Goal: Find specific page/section: Find specific page/section

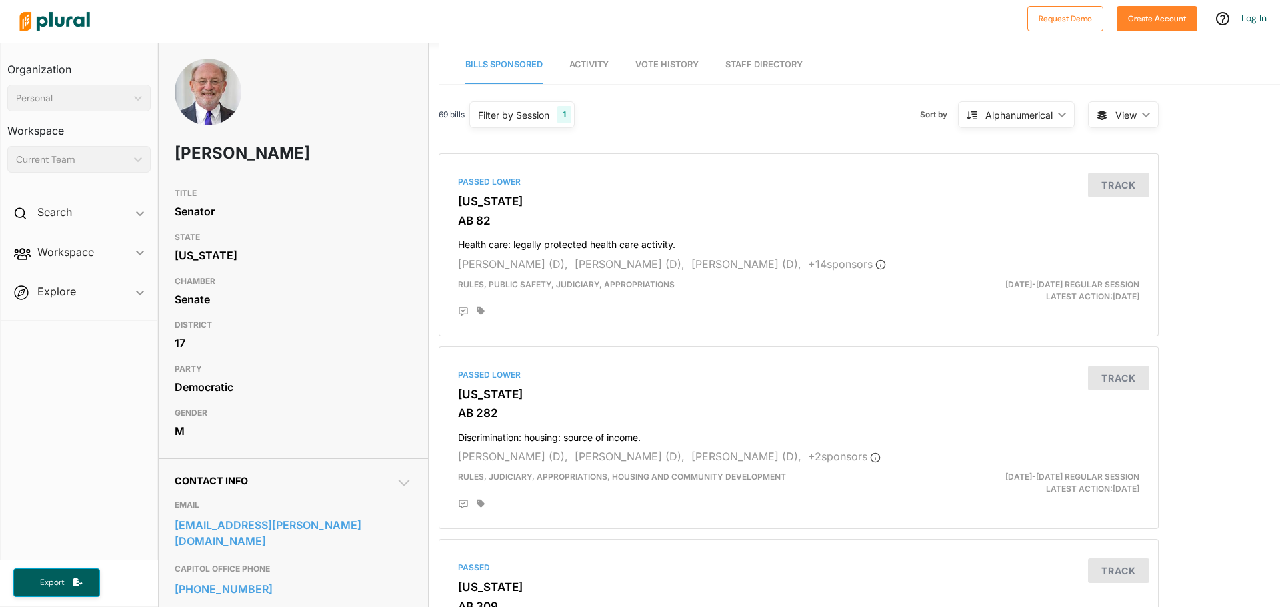
click at [527, 109] on div "Filter by Session" at bounding box center [513, 115] width 71 height 14
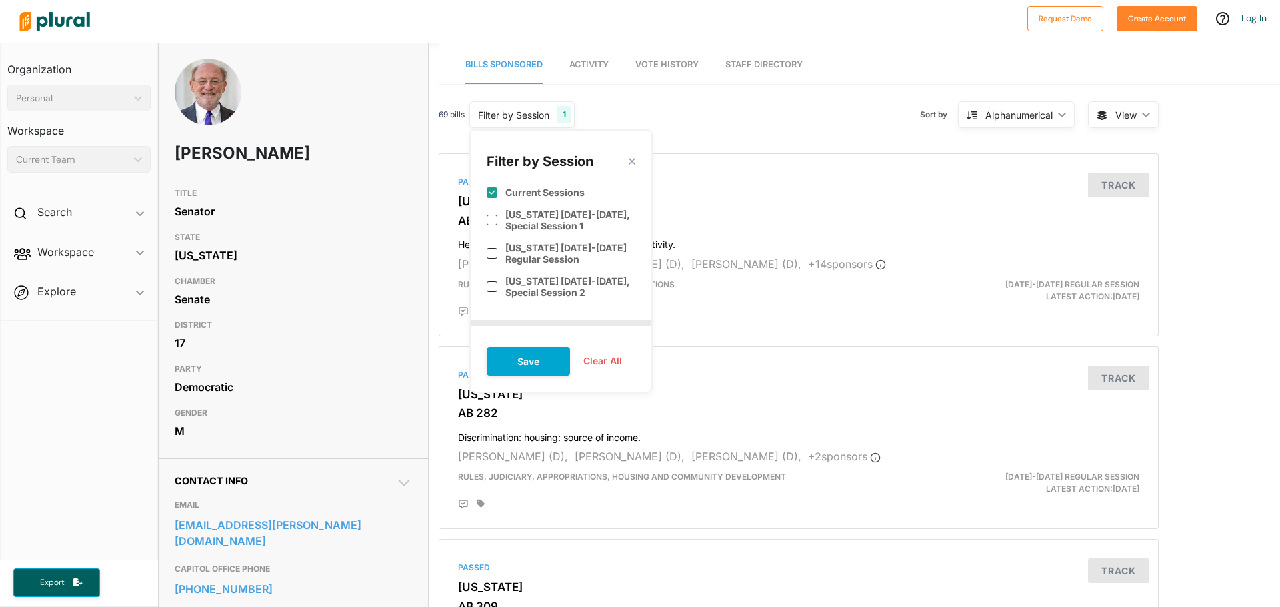
click at [491, 195] on input "checkbox" at bounding box center [492, 192] width 11 height 11
checkbox input "false"
click at [491, 251] on input "checkbox" at bounding box center [492, 253] width 11 height 11
checkbox input "true"
click at [493, 289] on input "checkbox" at bounding box center [492, 286] width 11 height 11
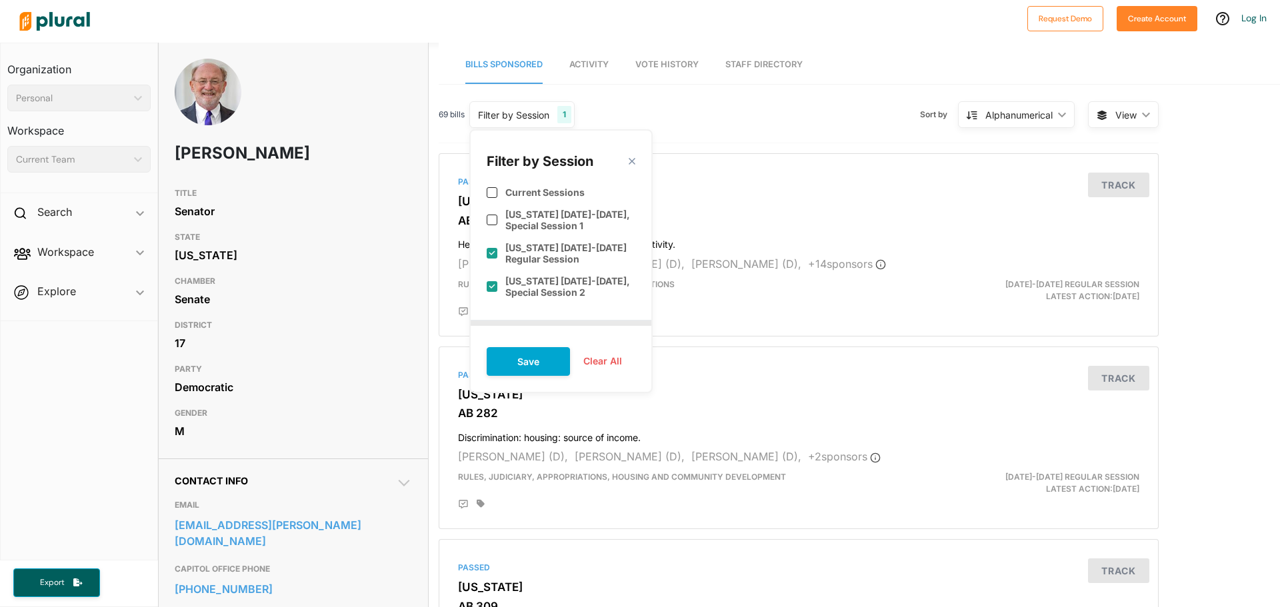
checkbox input "true"
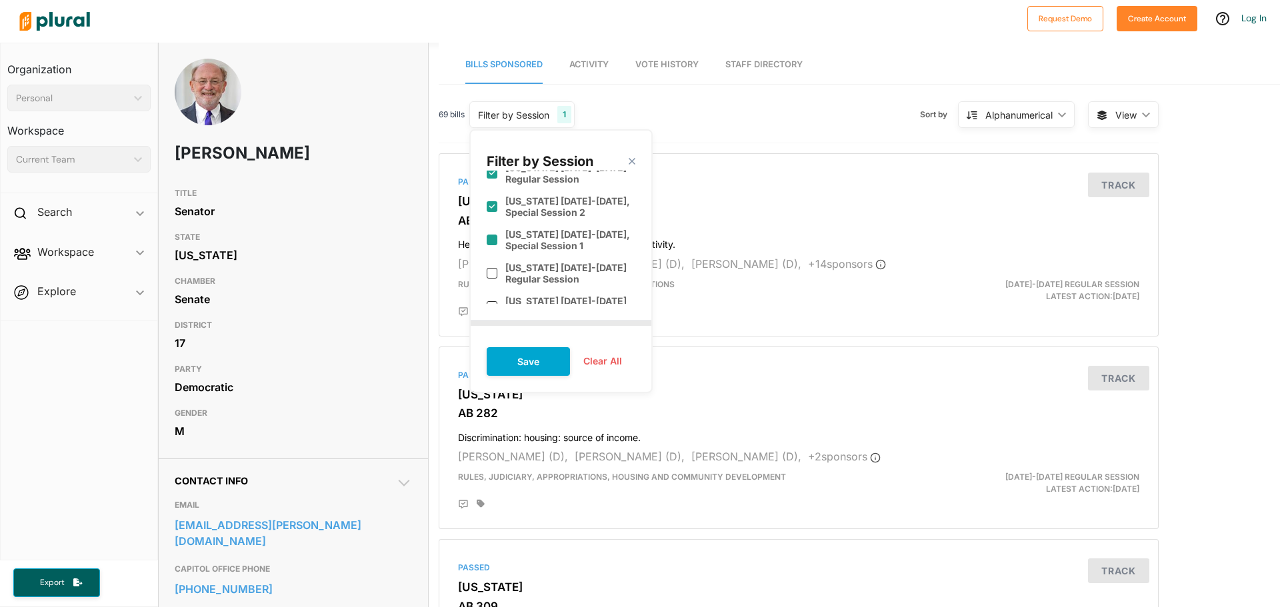
click at [518, 241] on label "[US_STATE] [DATE]-[DATE], Special Session 1" at bounding box center [570, 240] width 130 height 23
checkbox input "true"
click at [498, 273] on div "[US_STATE] [DATE]-[DATE] Regular Session" at bounding box center [561, 273] width 149 height 33
checkbox input "true"
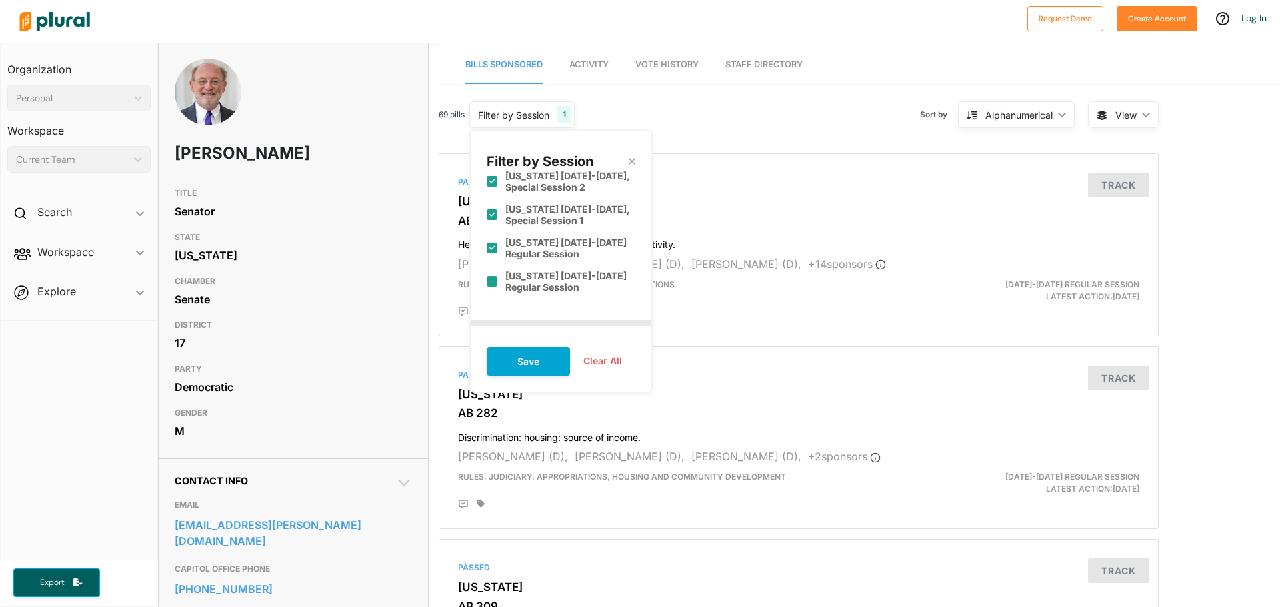
scroll to position [107, 0]
click at [571, 274] on label "[US_STATE] [DATE]-[DATE] Regular Session" at bounding box center [570, 280] width 130 height 23
checkbox input "true"
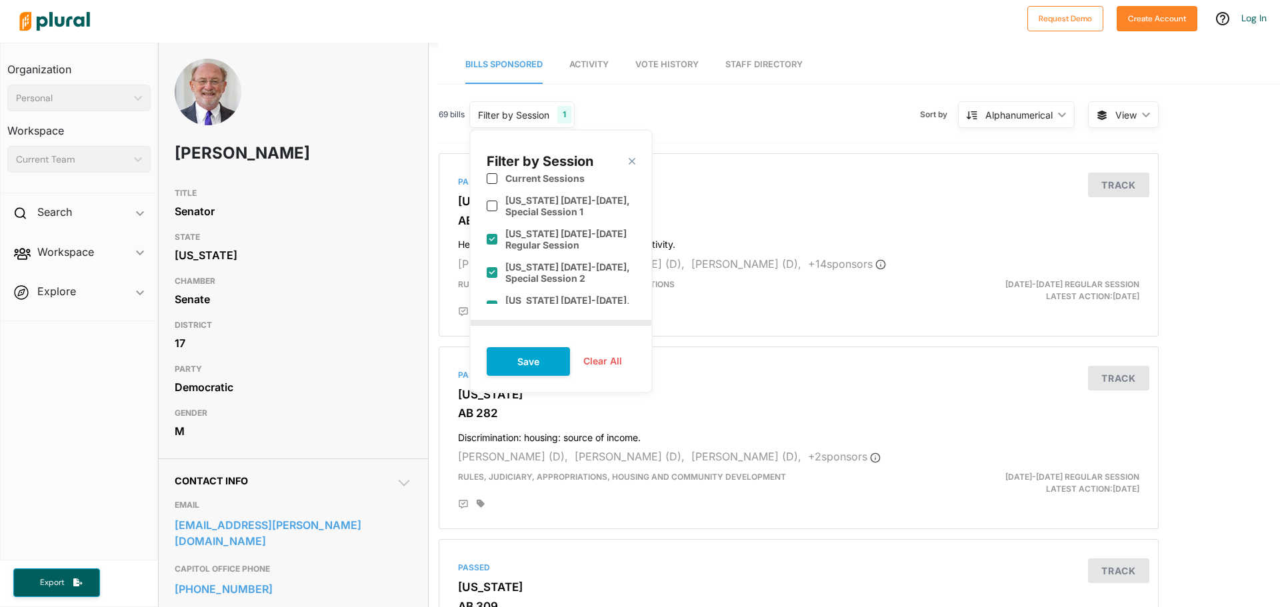
scroll to position [0, 0]
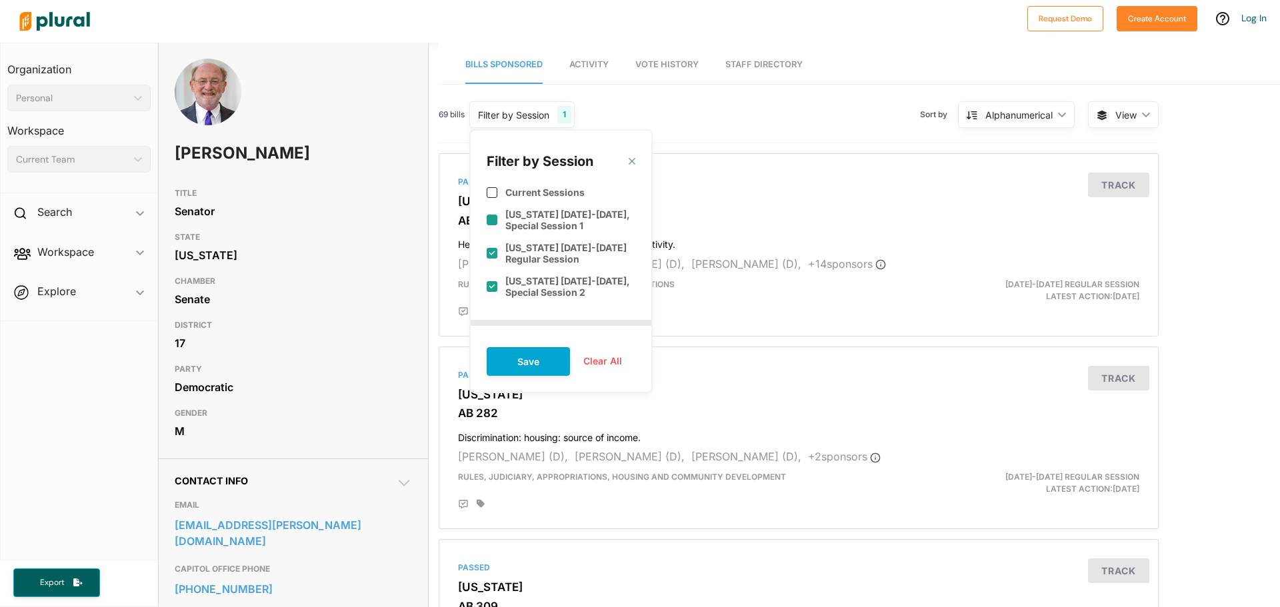
click at [551, 221] on label "[US_STATE] [DATE]-[DATE], Special Session 1" at bounding box center [570, 220] width 130 height 23
checkbox input "true"
click at [527, 352] on button "Save" at bounding box center [528, 361] width 83 height 29
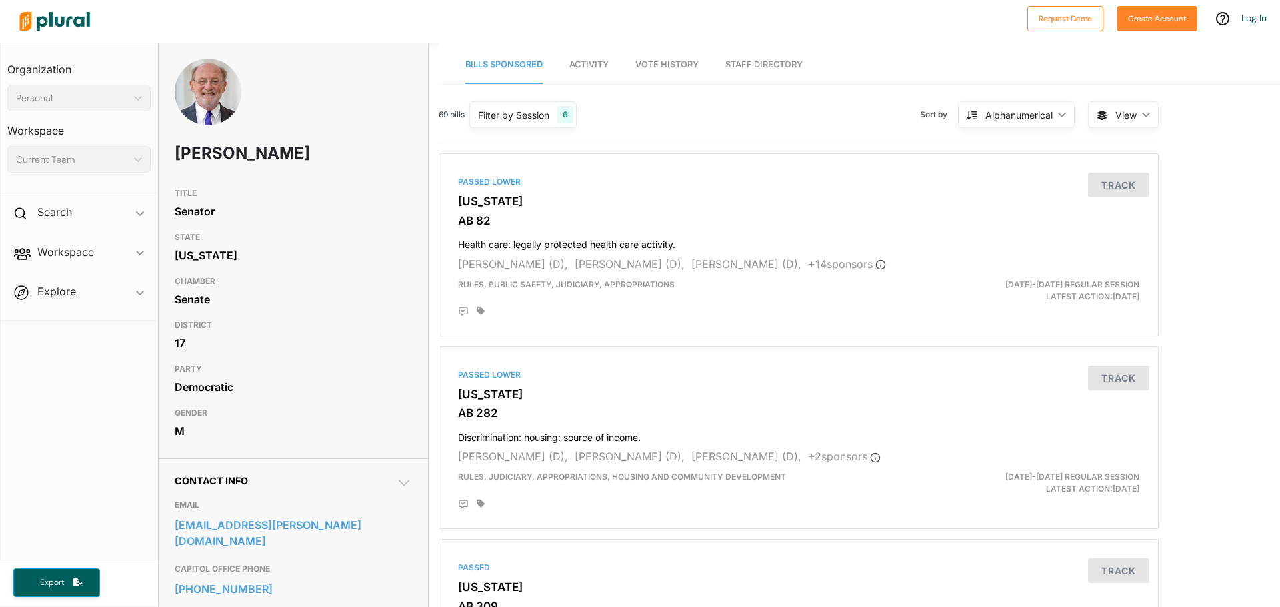
click at [1137, 109] on span "View ic_keyboard_arrow_down" at bounding box center [1123, 114] width 71 height 27
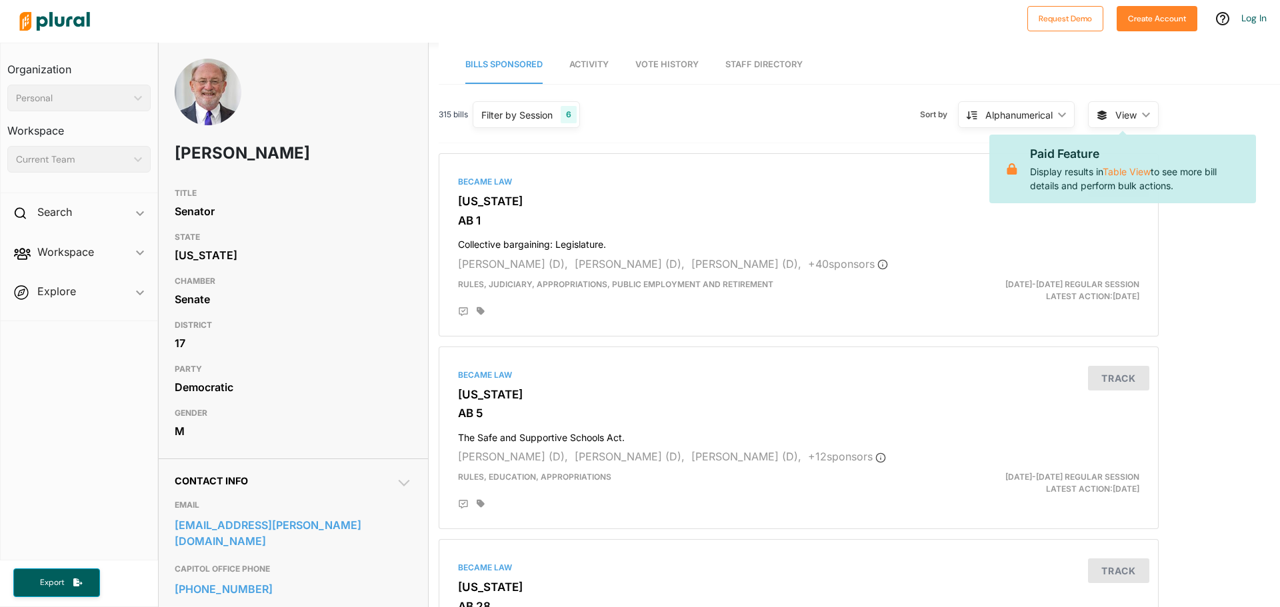
click at [731, 106] on div "315 bills Filter by Session 6 Filter by Session close Current Sessions [US_STAT…" at bounding box center [799, 120] width 720 height 46
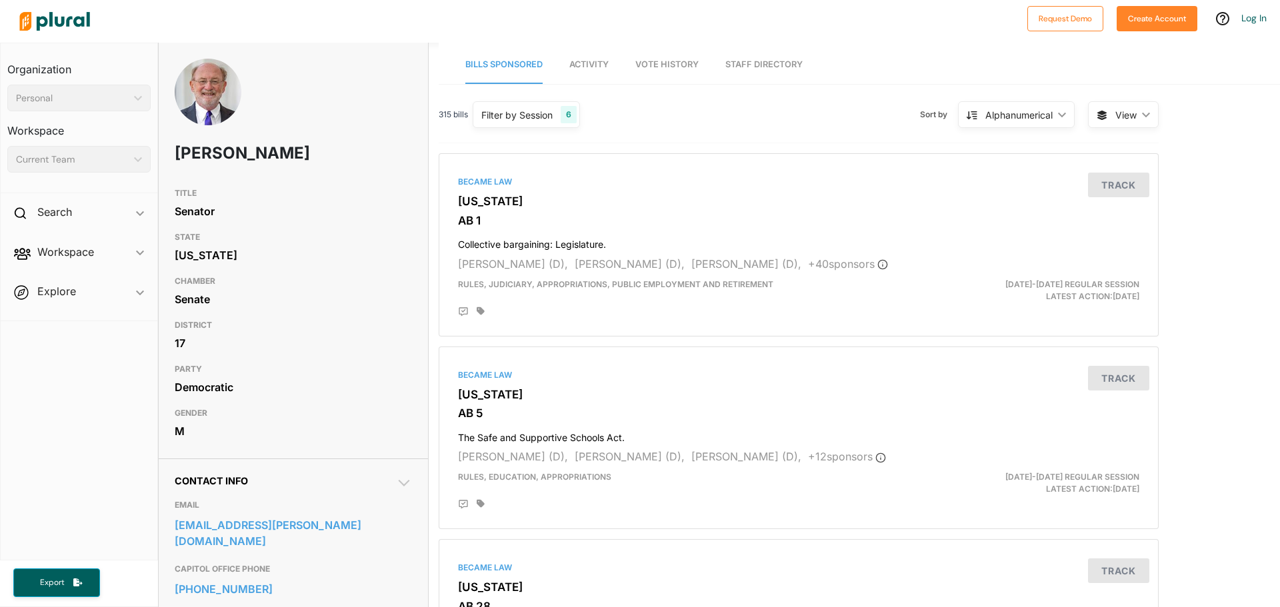
click at [539, 119] on div "Filter by Session" at bounding box center [516, 115] width 71 height 14
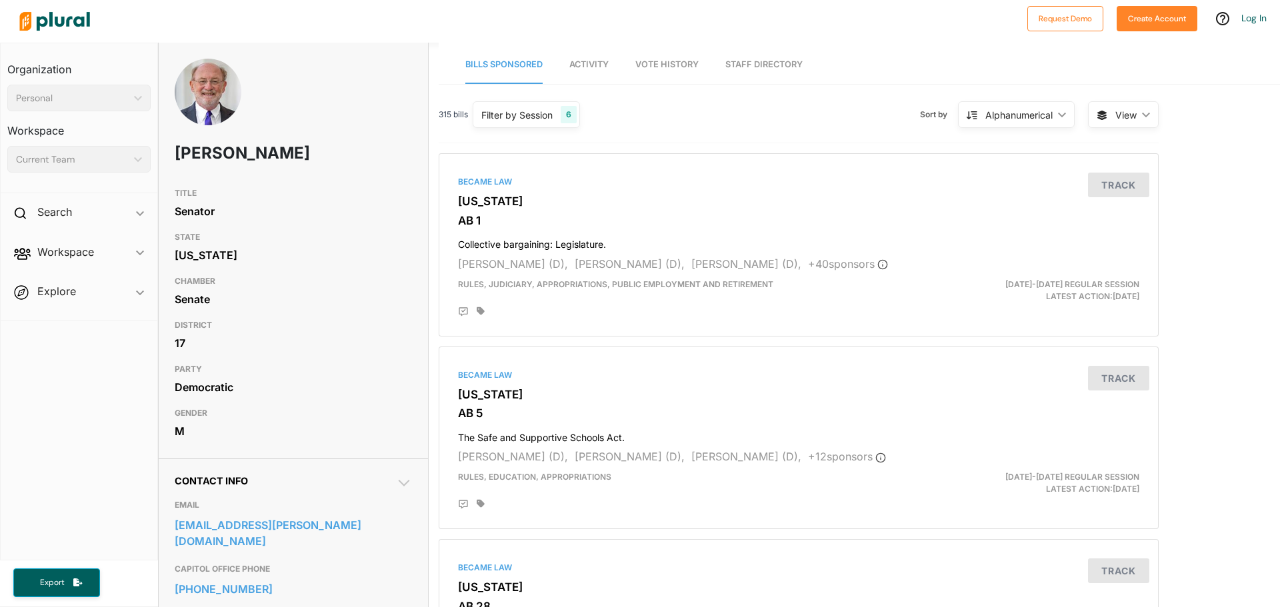
click at [1053, 119] on div "Alphanumerical ic_keyboard_arrow_down" at bounding box center [1016, 114] width 117 height 27
click at [987, 141] on div "Latest Action" at bounding box center [1024, 146] width 79 height 11
click at [1024, 121] on div "Latest Action" at bounding box center [1024, 115] width 58 height 14
click at [1036, 172] on div "Latest Action" at bounding box center [1024, 176] width 79 height 11
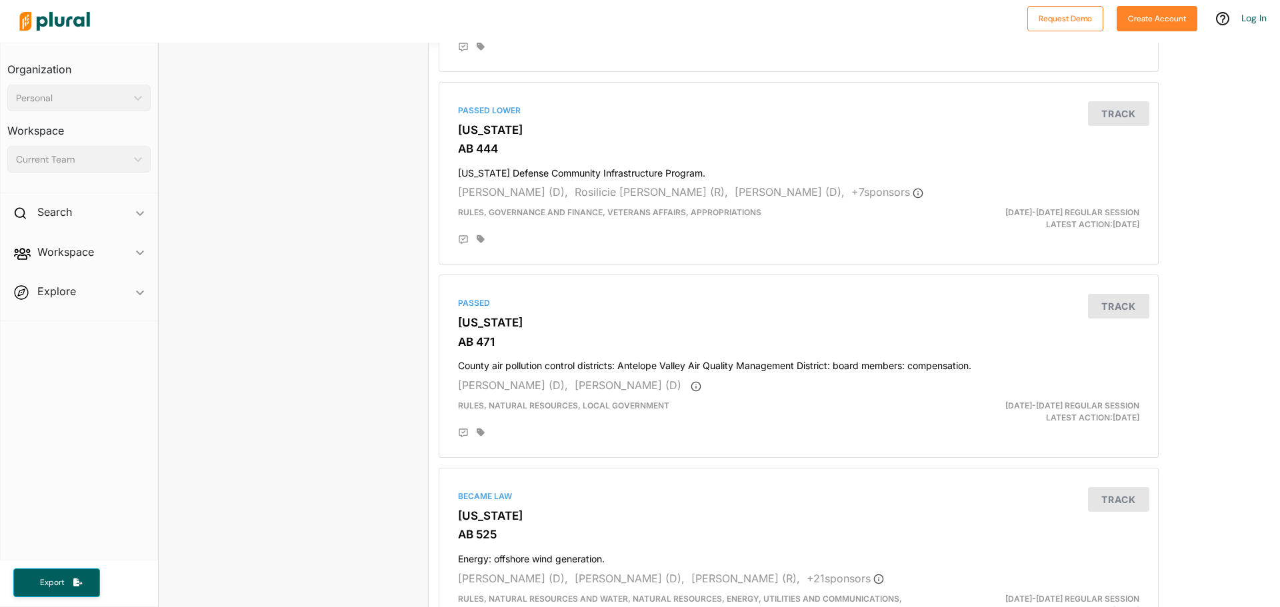
scroll to position [3494, 0]
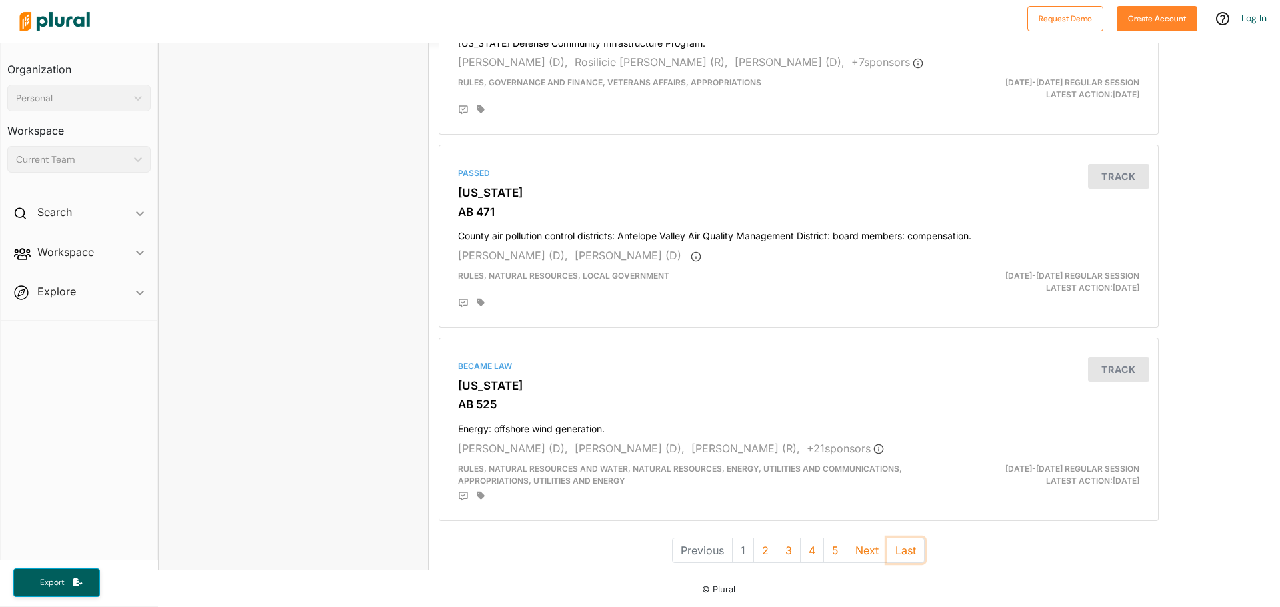
click at [904, 549] on button "Last" at bounding box center [906, 550] width 38 height 25
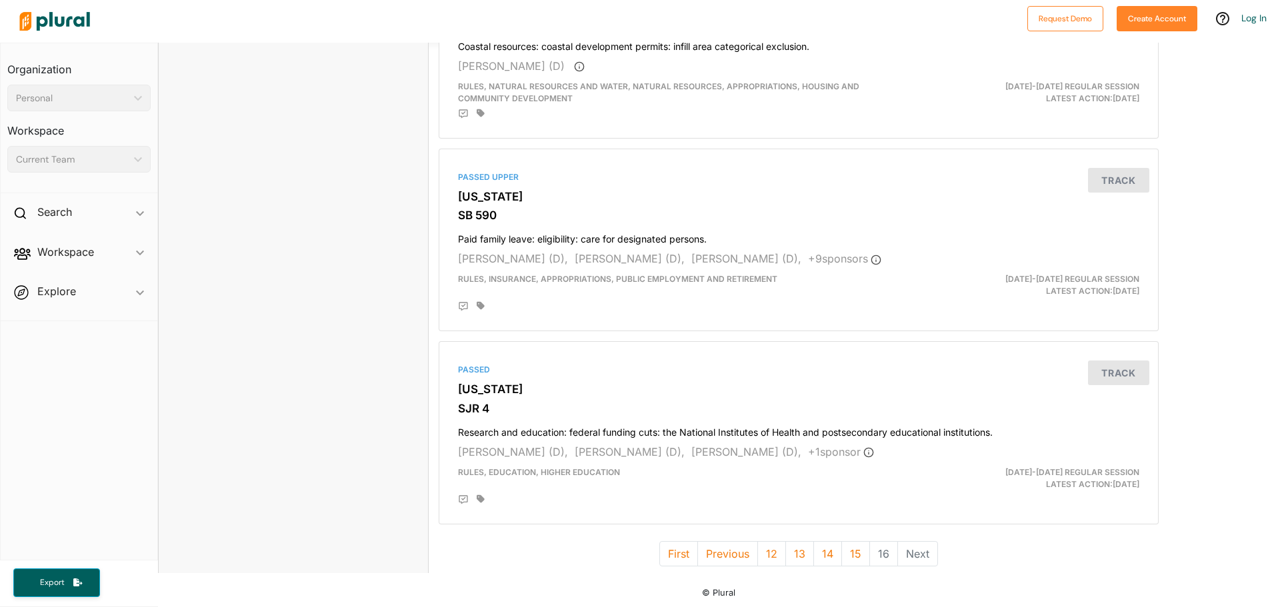
scroll to position [2518, 0]
